Goal: Entertainment & Leisure: Consume media (video, audio)

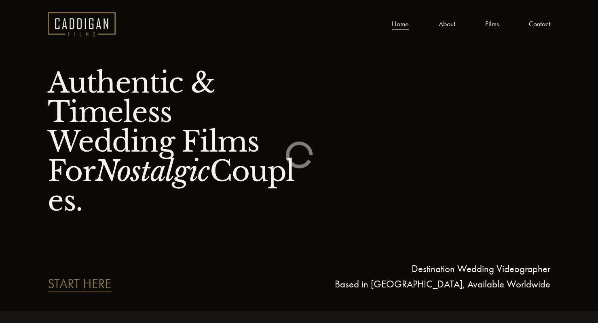
click at [496, 24] on link "Films" at bounding box center [492, 24] width 14 height 12
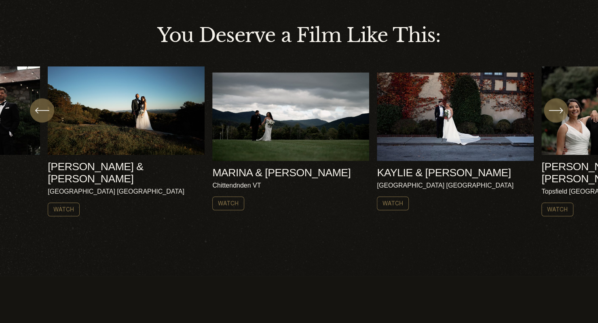
scroll to position [280, 0]
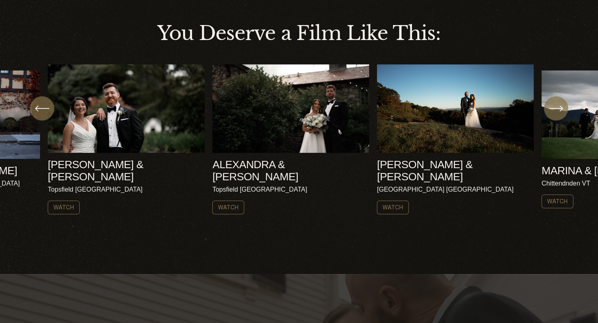
click at [438, 121] on ul "AMY & NICK Harrisville NH Watch" at bounding box center [299, 139] width 502 height 150
click at [396, 201] on link "Watch" at bounding box center [393, 208] width 32 height 14
